Goal: Obtain resource: Download file/media

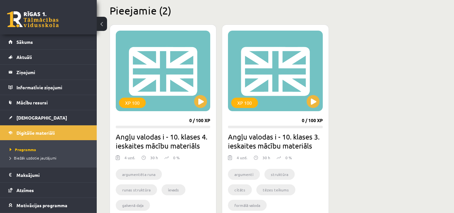
scroll to position [160, 0]
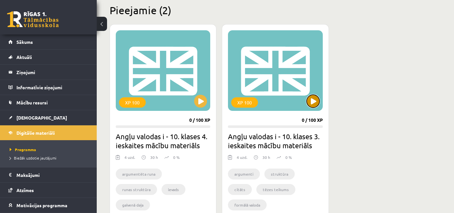
click at [315, 102] on button at bounding box center [313, 101] width 13 height 13
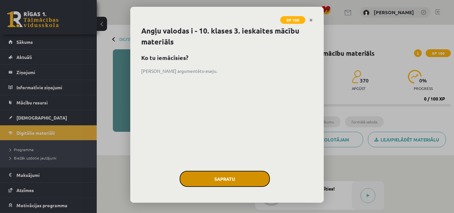
click at [244, 172] on button "Sapratu" at bounding box center [225, 179] width 90 height 16
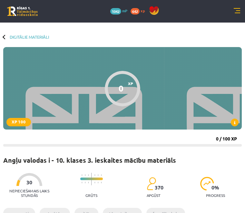
click at [19, 10] on link at bounding box center [22, 11] width 31 height 10
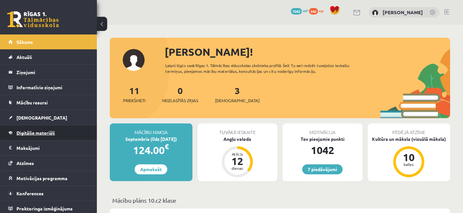
click at [47, 135] on span "Digitālie materiāli" at bounding box center [35, 133] width 38 height 6
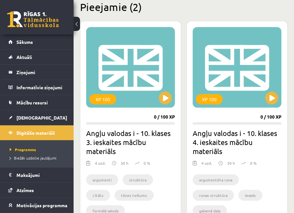
scroll to position [159, 0]
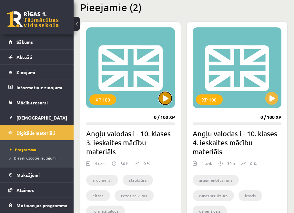
click at [166, 97] on button at bounding box center [165, 98] width 13 height 13
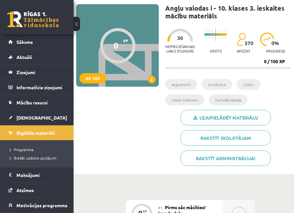
scroll to position [45, 0]
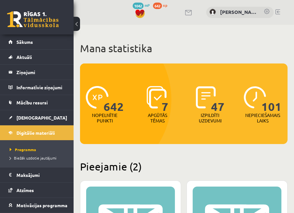
scroll to position [159, 0]
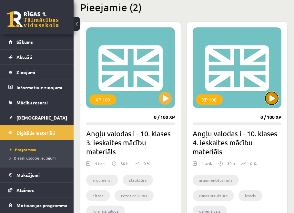
click at [270, 100] on button at bounding box center [271, 98] width 13 height 13
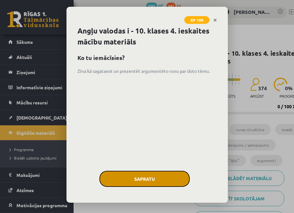
click at [153, 175] on button "Sapratu" at bounding box center [144, 179] width 90 height 16
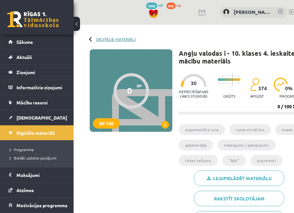
click at [104, 40] on link "Digitālie materiāli" at bounding box center [115, 39] width 39 height 5
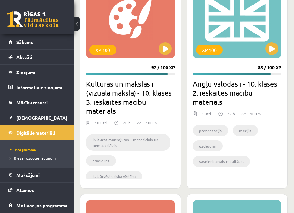
scroll to position [675, 0]
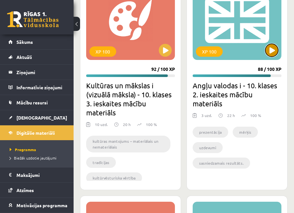
click at [269, 51] on button at bounding box center [271, 50] width 13 height 13
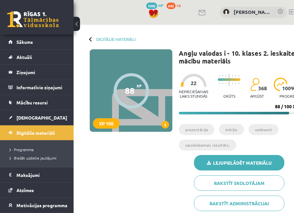
click at [237, 165] on link "Lejupielādēt materiālu" at bounding box center [239, 162] width 90 height 15
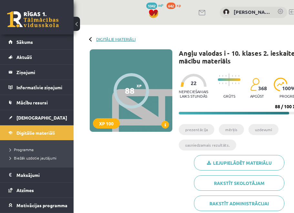
click at [103, 39] on link "Digitālie materiāli" at bounding box center [115, 39] width 39 height 5
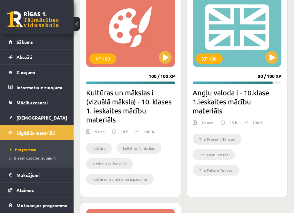
scroll to position [892, 0]
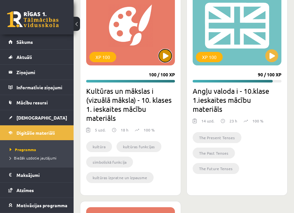
click at [164, 53] on button at bounding box center [165, 55] width 13 height 13
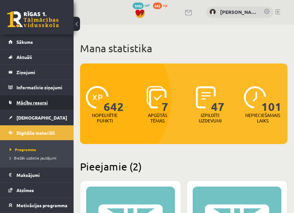
click at [38, 105] on link "Mācību resursi" at bounding box center [36, 102] width 57 height 15
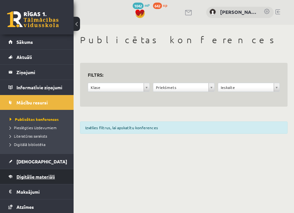
click at [37, 177] on span "Digitālie materiāli" at bounding box center [35, 177] width 38 height 6
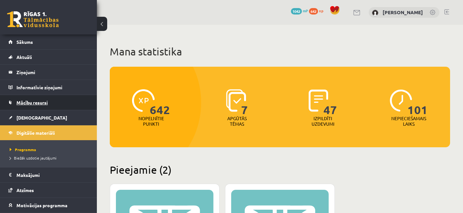
click at [48, 107] on link "Mācību resursi" at bounding box center [48, 102] width 80 height 15
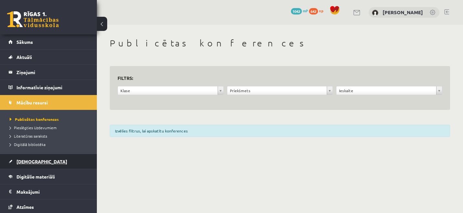
click at [27, 162] on span "[DEMOGRAPHIC_DATA]" at bounding box center [41, 162] width 51 height 6
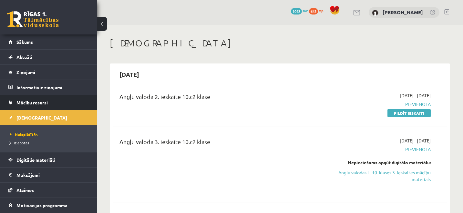
click at [41, 104] on span "Mācību resursi" at bounding box center [31, 103] width 31 height 6
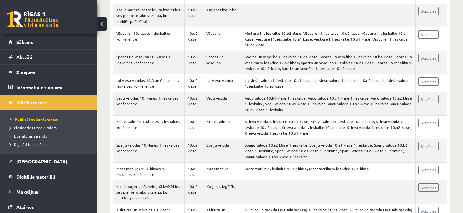
scroll to position [1422, 0]
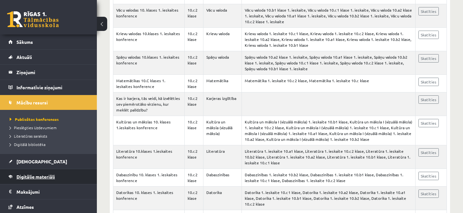
click at [31, 180] on link "Digitālie materiāli" at bounding box center [48, 176] width 80 height 15
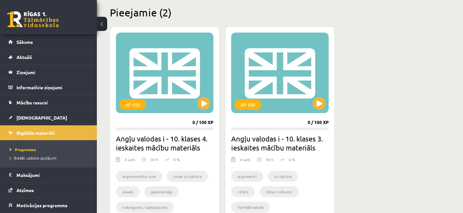
scroll to position [156, 0]
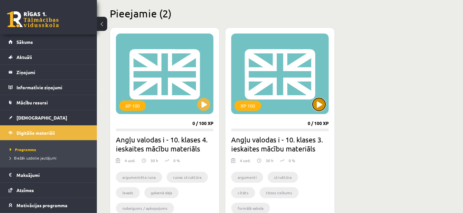
click at [320, 103] on button at bounding box center [318, 104] width 13 height 13
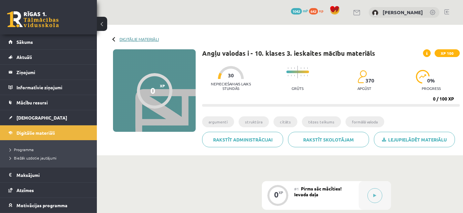
click at [125, 40] on link "Digitālie materiāli" at bounding box center [138, 39] width 39 height 5
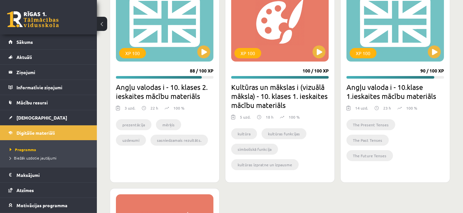
scroll to position [646, 0]
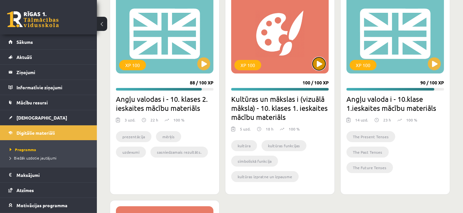
click at [314, 66] on button at bounding box center [318, 63] width 13 height 13
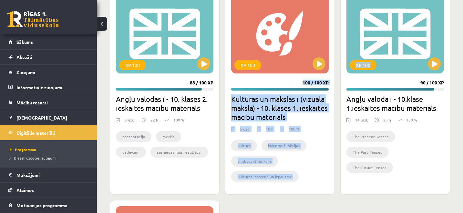
drag, startPoint x: 461, startPoint y: 75, endPoint x: 336, endPoint y: 70, distance: 125.6
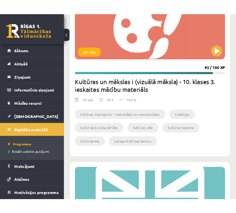
scroll to position [982, 0]
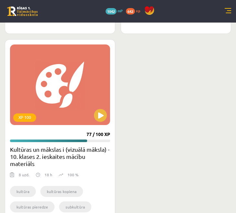
scroll to position [946, 0]
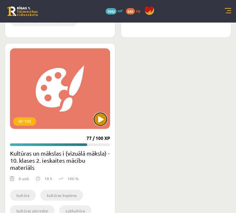
click at [101, 120] on button at bounding box center [100, 119] width 13 height 13
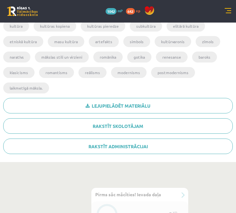
scroll to position [195, 0]
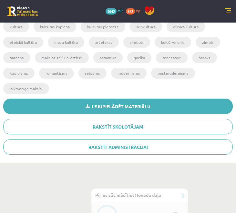
click at [133, 104] on link "Lejupielādēt materiālu" at bounding box center [117, 106] width 229 height 15
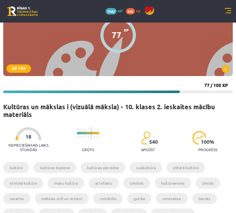
scroll to position [0, 0]
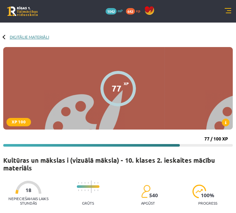
click at [16, 37] on link "Digitālie materiāli" at bounding box center [29, 37] width 39 height 5
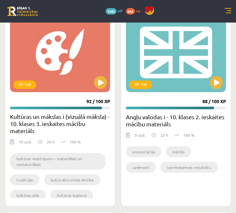
scroll to position [573, 0]
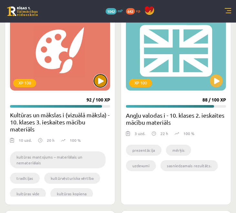
click at [101, 78] on button at bounding box center [100, 81] width 13 height 13
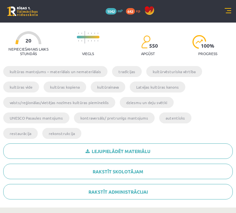
scroll to position [189, 0]
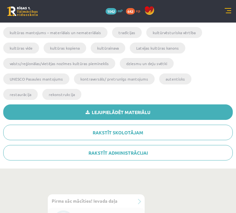
click at [156, 109] on link "Lejupielādēt materiālu" at bounding box center [117, 112] width 229 height 15
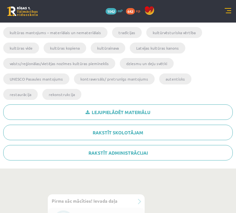
scroll to position [0, 0]
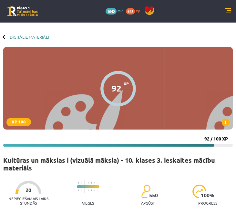
click at [20, 38] on link "Digitālie materiāli" at bounding box center [29, 37] width 39 height 5
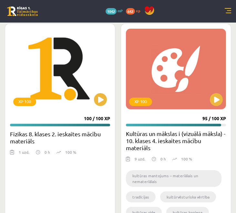
scroll to position [348, 0]
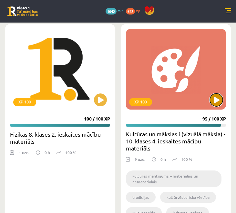
click at [214, 101] on button at bounding box center [216, 100] width 13 height 13
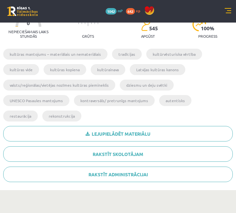
scroll to position [167, 0]
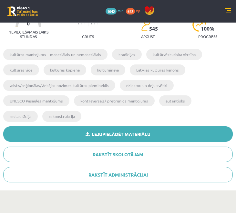
click at [139, 135] on link "Lejupielādēt materiālu" at bounding box center [117, 133] width 229 height 15
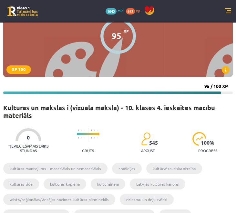
scroll to position [0, 0]
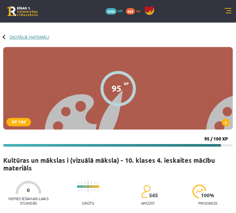
click at [22, 35] on link "Digitālie materiāli" at bounding box center [29, 37] width 39 height 5
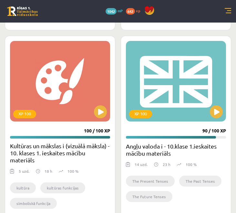
scroll to position [779, 0]
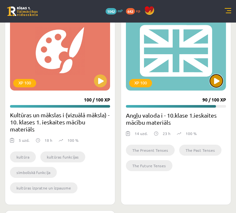
click at [213, 78] on button at bounding box center [216, 81] width 13 height 13
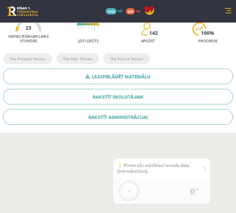
scroll to position [153, 0]
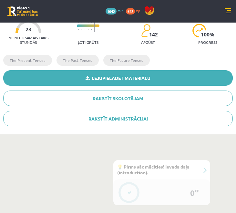
click at [132, 82] on link "Lejupielādēt materiālu" at bounding box center [117, 77] width 229 height 15
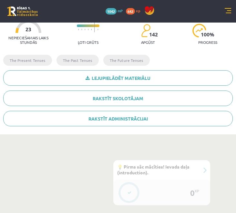
scroll to position [0, 0]
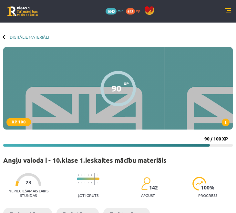
click at [13, 36] on link "Digitālie materiāli" at bounding box center [29, 37] width 39 height 5
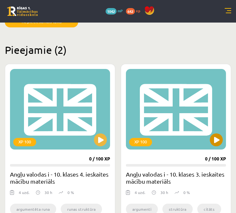
scroll to position [93, 0]
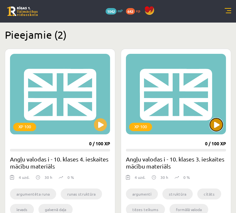
click at [217, 124] on button at bounding box center [216, 124] width 13 height 13
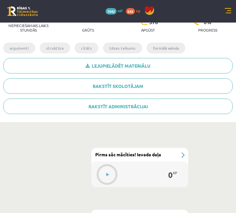
scroll to position [167, 0]
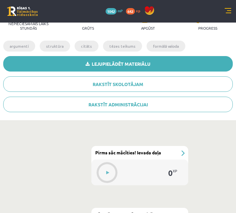
click at [145, 65] on link "Lejupielādēt materiālu" at bounding box center [117, 63] width 229 height 15
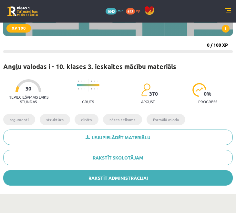
scroll to position [0, 0]
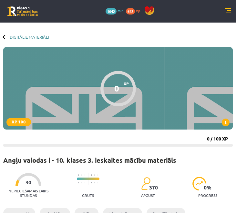
click at [16, 37] on link "Digitālie materiāli" at bounding box center [29, 37] width 39 height 5
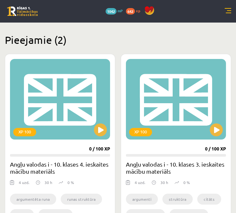
scroll to position [106, 0]
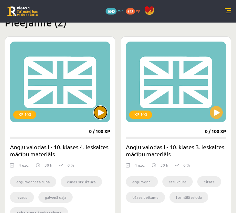
click at [102, 111] on button at bounding box center [100, 112] width 13 height 13
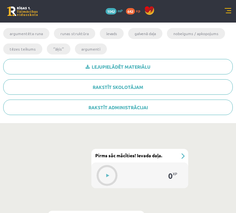
scroll to position [180, 0]
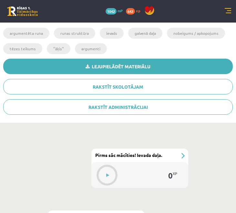
click at [149, 67] on link "Lejupielādēt materiālu" at bounding box center [117, 66] width 229 height 15
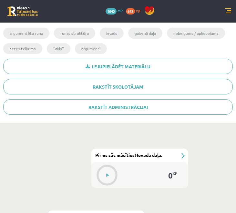
click at [230, 40] on ul "argumentēta runa runas struktūra ievads galvenā daļa nobeigums / apkopojums tēz…" at bounding box center [117, 43] width 229 height 31
click at [33, 10] on link at bounding box center [22, 11] width 31 height 10
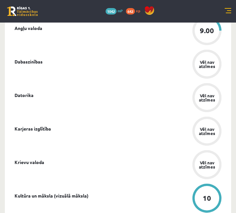
scroll to position [271, 0]
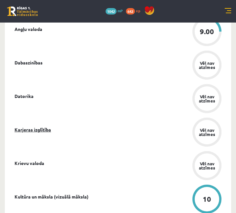
click at [42, 131] on link "Karjeras izglītība" at bounding box center [33, 129] width 36 height 7
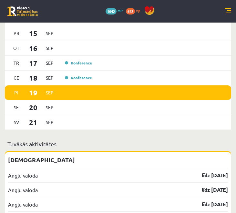
scroll to position [643, 0]
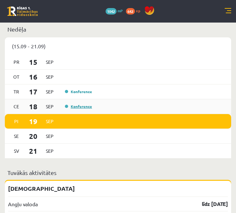
click at [75, 109] on link "Konference" at bounding box center [78, 106] width 27 height 5
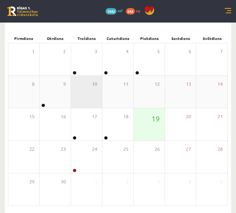
scroll to position [59, 0]
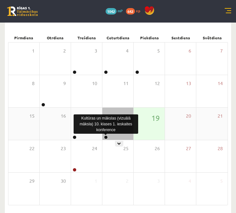
click at [105, 137] on link at bounding box center [106, 138] width 4 height 4
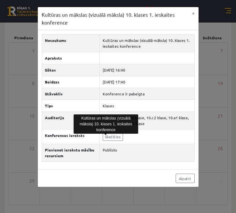
click at [216, 98] on div "Kultūras un mākslas (vizuālā māksla) 10. klases 1. ieskaites konference × Nosau…" at bounding box center [118, 106] width 236 height 213
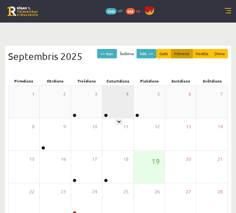
scroll to position [0, 0]
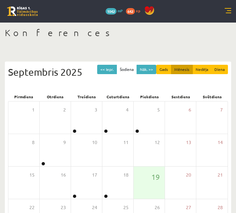
click at [23, 12] on link at bounding box center [22, 11] width 31 height 10
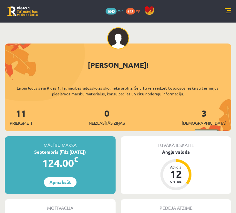
click at [25, 13] on link at bounding box center [22, 11] width 31 height 10
